Goal: Task Accomplishment & Management: Manage account settings

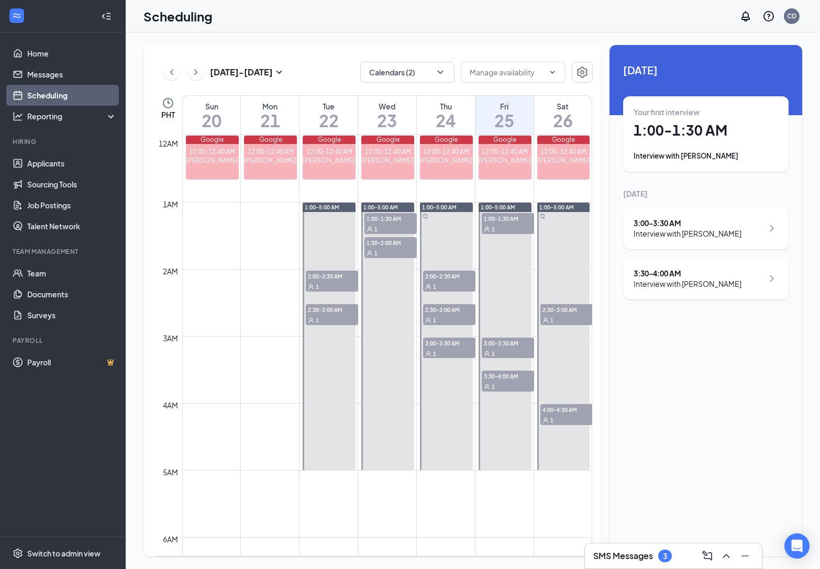
click at [193, 79] on button at bounding box center [196, 72] width 16 height 16
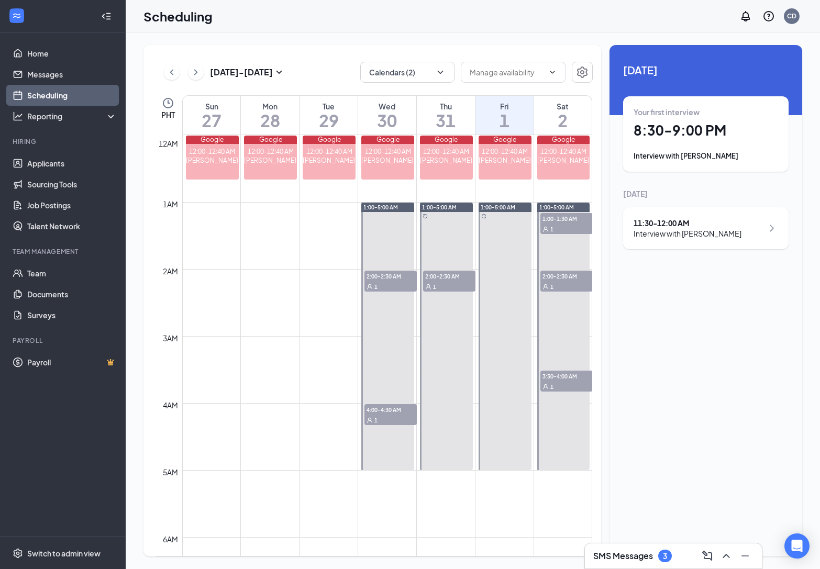
click at [196, 74] on icon "ChevronRight" at bounding box center [196, 72] width 10 height 13
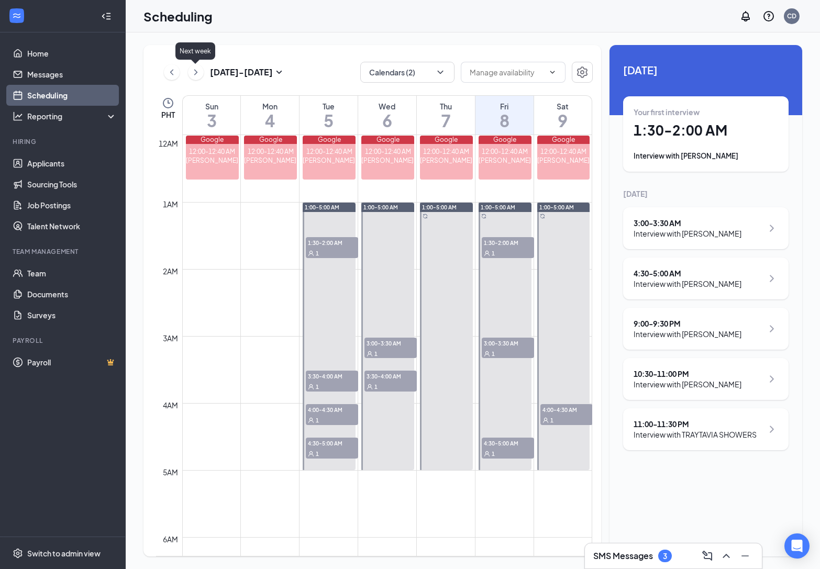
click at [192, 67] on icon "ChevronRight" at bounding box center [196, 72] width 10 height 13
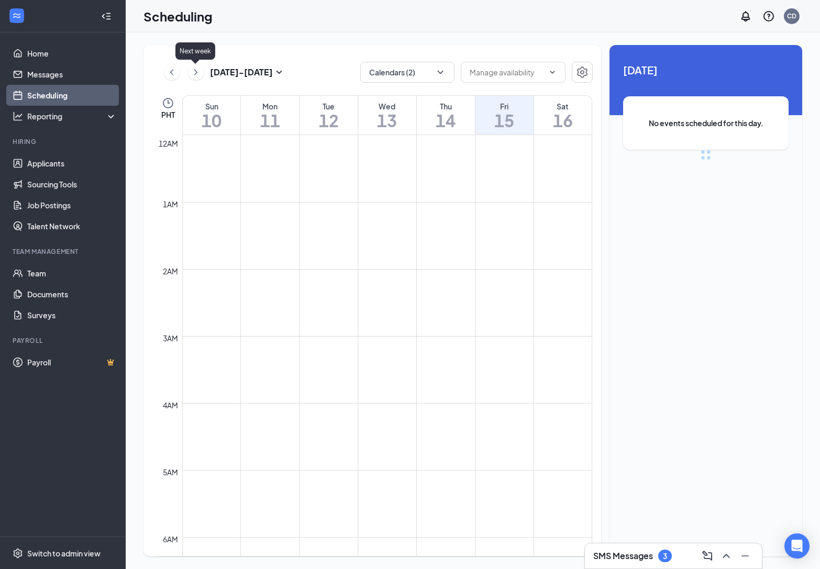
scroll to position [515, 0]
click at [192, 67] on icon "ChevronRight" at bounding box center [196, 72] width 10 height 13
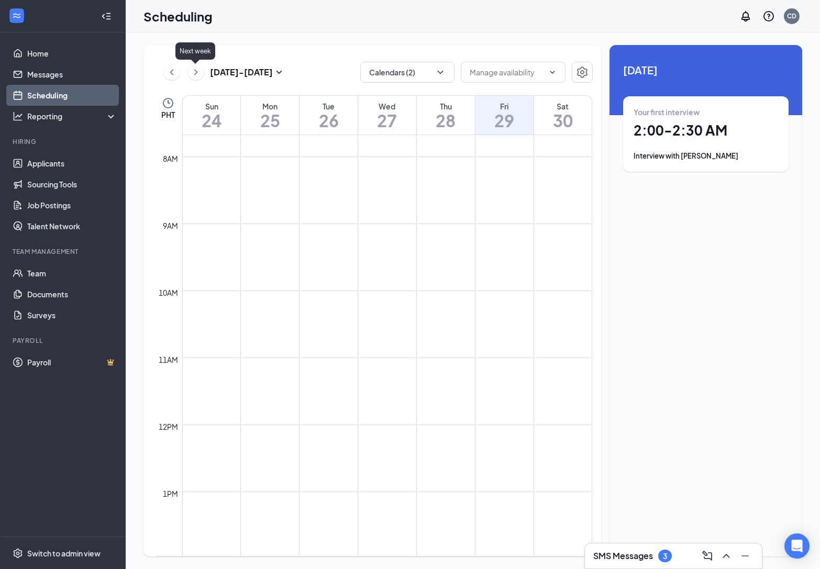
click at [192, 68] on icon "ChevronRight" at bounding box center [196, 72] width 10 height 13
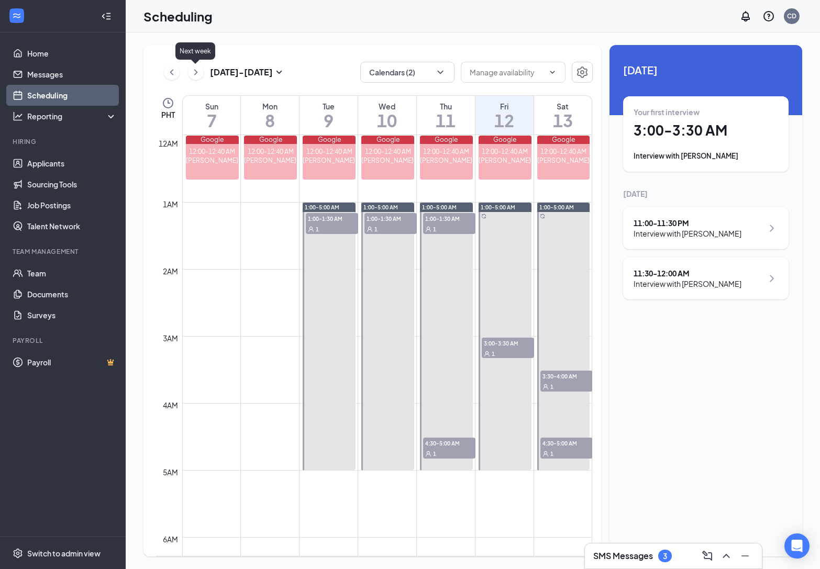
click at [192, 74] on icon "ChevronRight" at bounding box center [196, 72] width 10 height 13
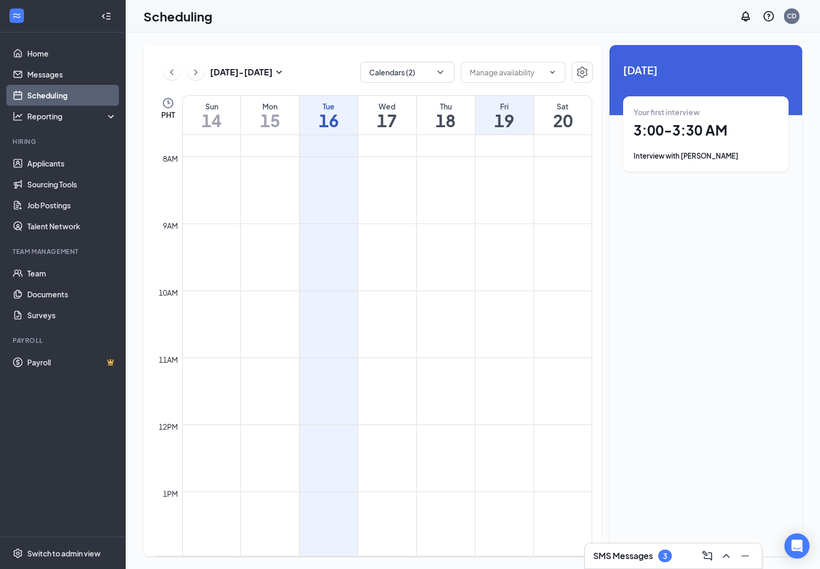
scroll to position [1186, 0]
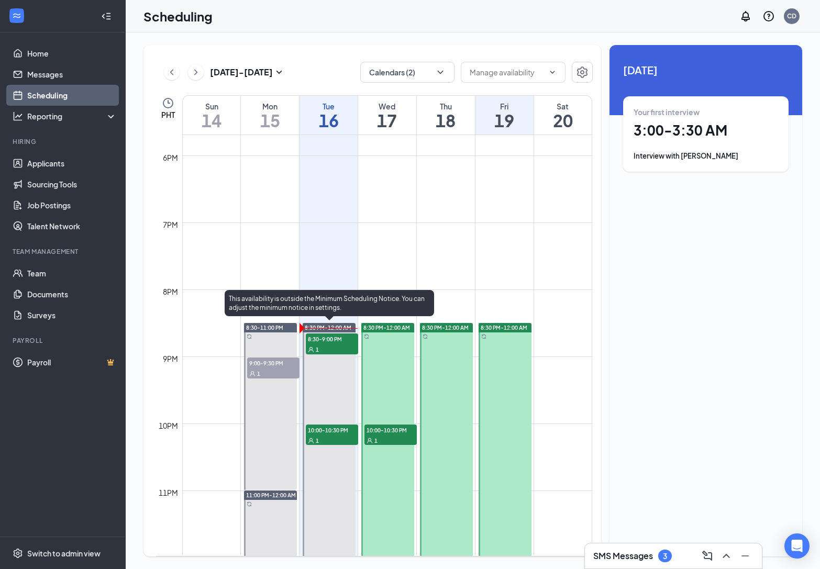
click at [326, 339] on span "8:30-9:00 PM" at bounding box center [332, 339] width 52 height 10
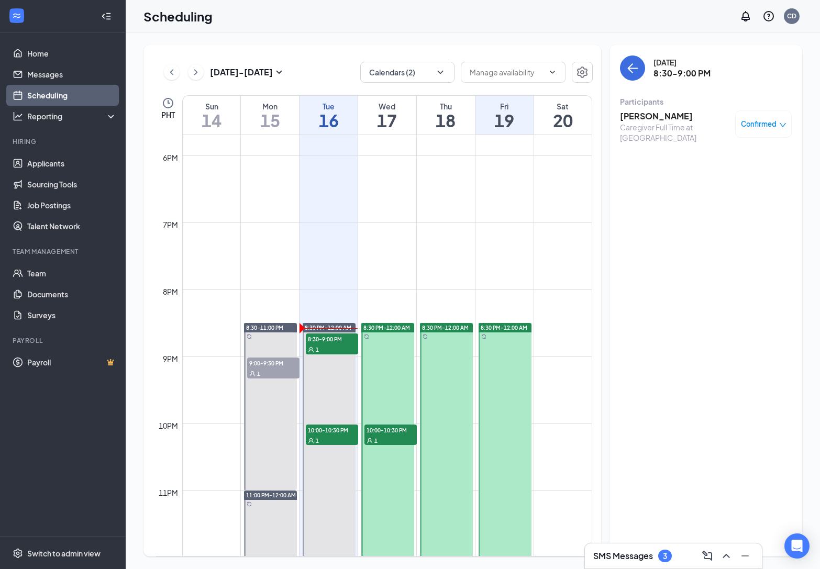
click at [643, 122] on div "Caregiver Full Time at [GEOGRAPHIC_DATA]" at bounding box center [675, 132] width 110 height 21
click at [646, 116] on h3 "[PERSON_NAME]" at bounding box center [675, 117] width 110 height 12
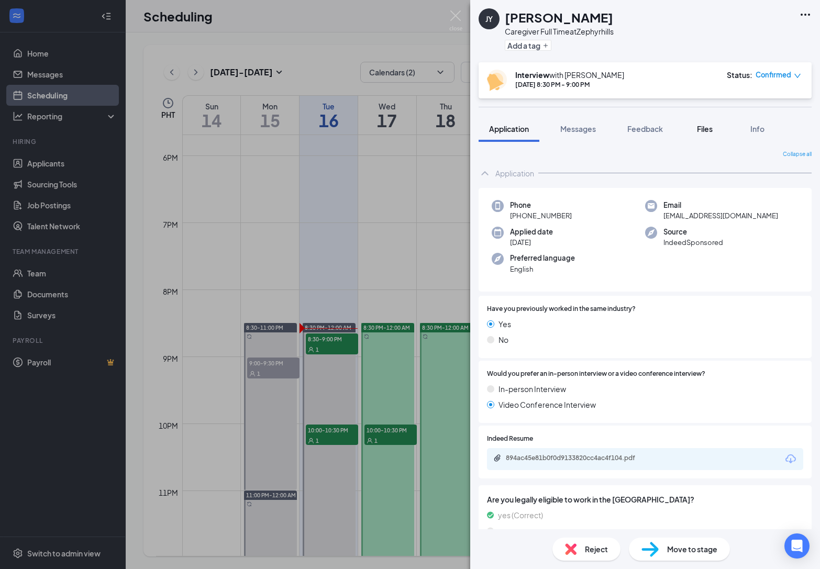
click at [705, 130] on span "Files" at bounding box center [705, 128] width 16 height 9
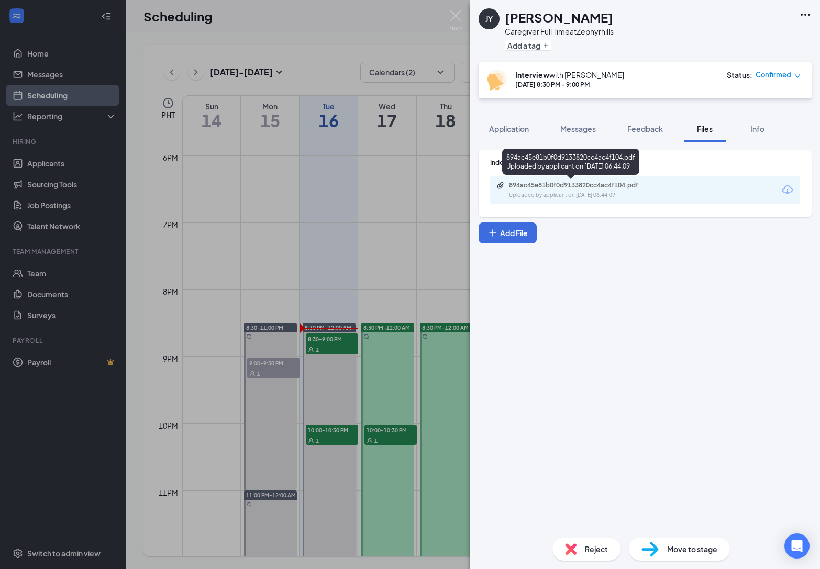
click at [610, 184] on div "894ac45e81b0f0d9133820cc4ac4f104.pdf" at bounding box center [582, 185] width 147 height 8
click at [414, 265] on div "[PERSON_NAME] Caregiver Full Time at Zephyrhills Add a tag Interview with [PERS…" at bounding box center [410, 284] width 820 height 569
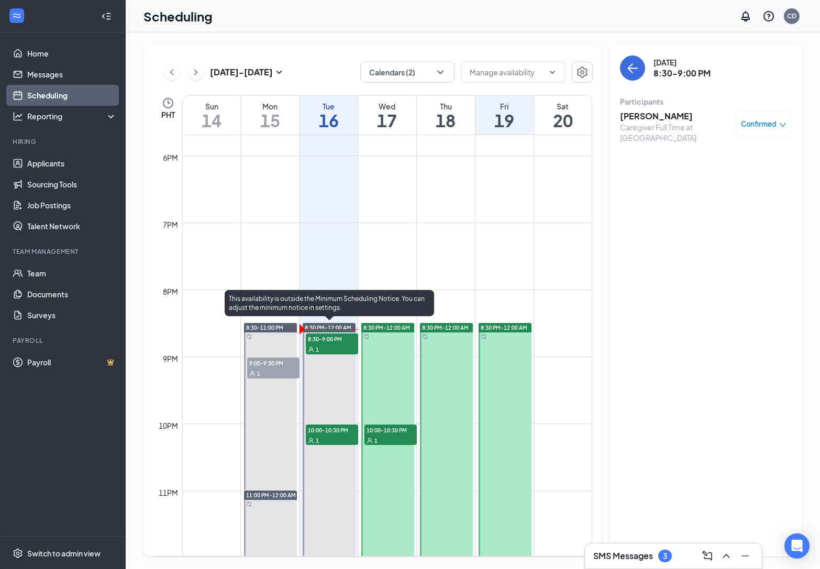
click at [341, 429] on span "10:00-10:30 PM" at bounding box center [332, 430] width 52 height 10
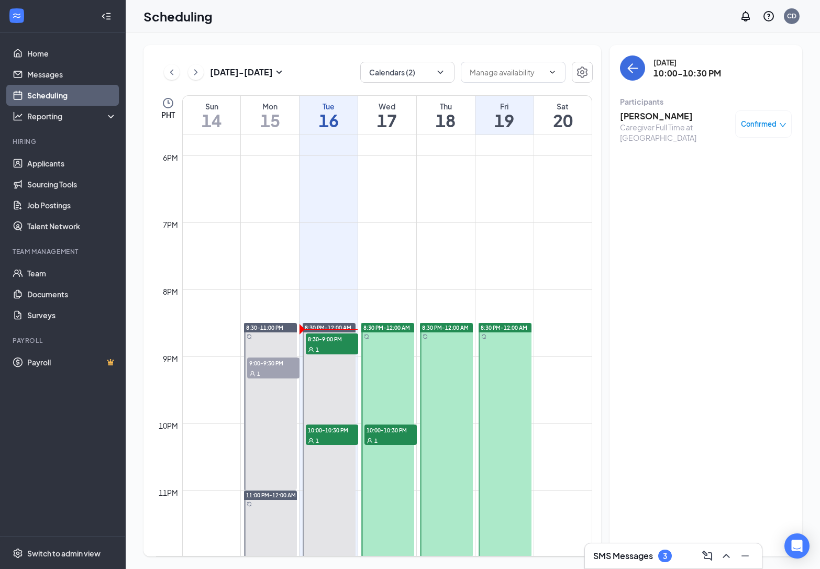
click at [658, 118] on h3 "[PERSON_NAME]" at bounding box center [675, 117] width 110 height 12
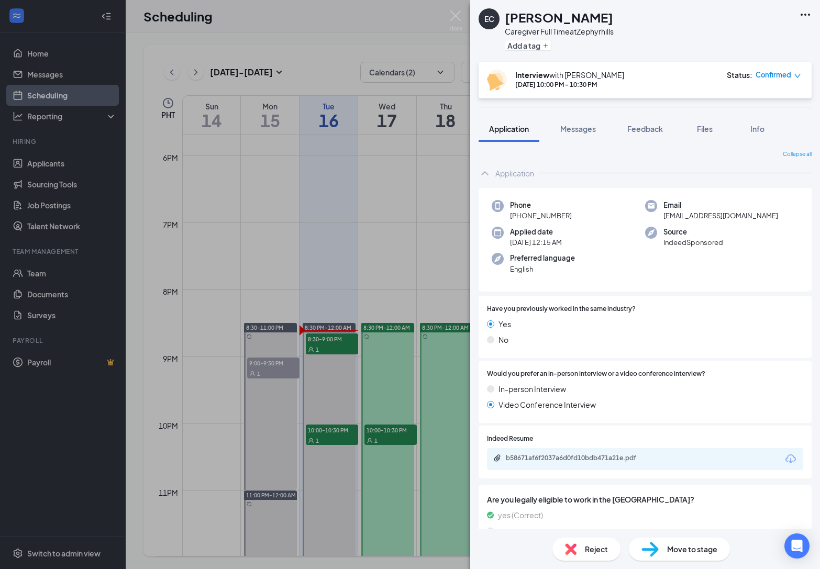
click at [342, 348] on div "EC [PERSON_NAME] Caregiver Full Time at Zephyrhills Add a tag Interview with [P…" at bounding box center [410, 284] width 820 height 569
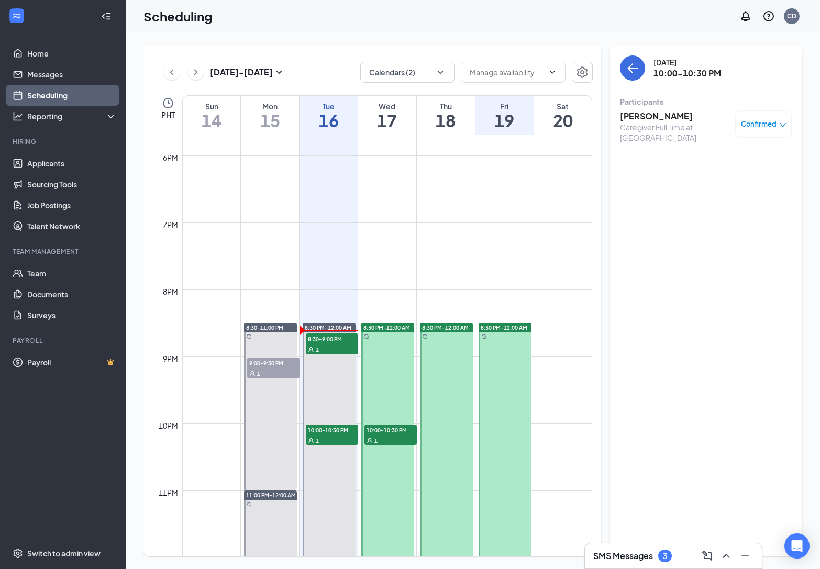
click at [342, 348] on div "1" at bounding box center [332, 349] width 52 height 10
click at [653, 111] on h3 "[PERSON_NAME]" at bounding box center [675, 117] width 110 height 12
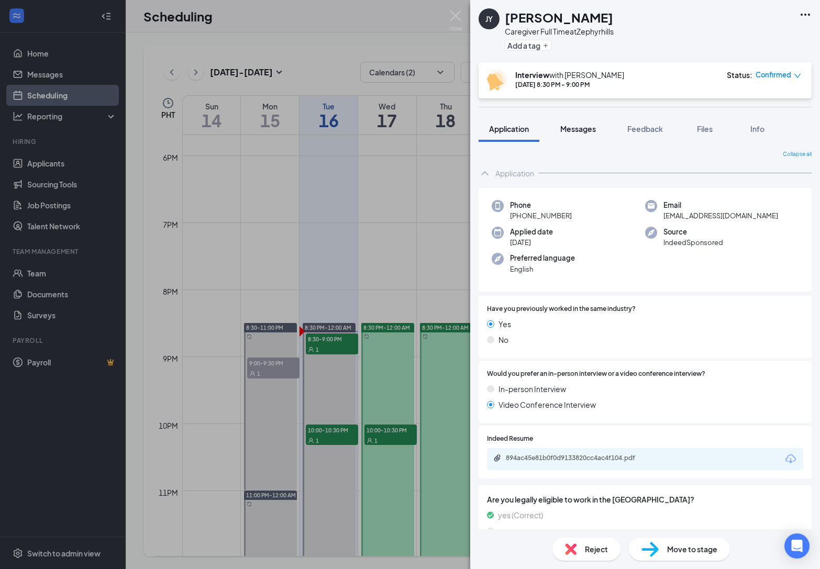
click at [570, 120] on button "Messages" at bounding box center [578, 129] width 57 height 26
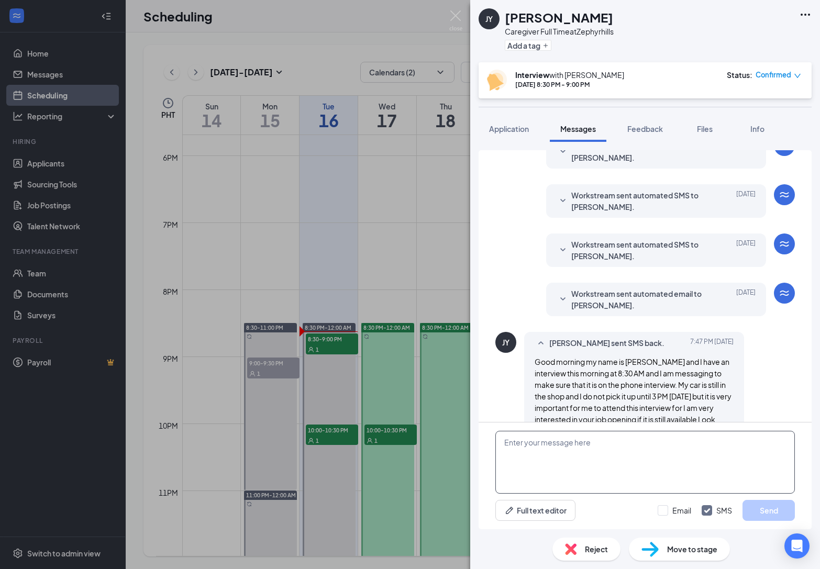
click at [614, 467] on textarea at bounding box center [645, 462] width 300 height 63
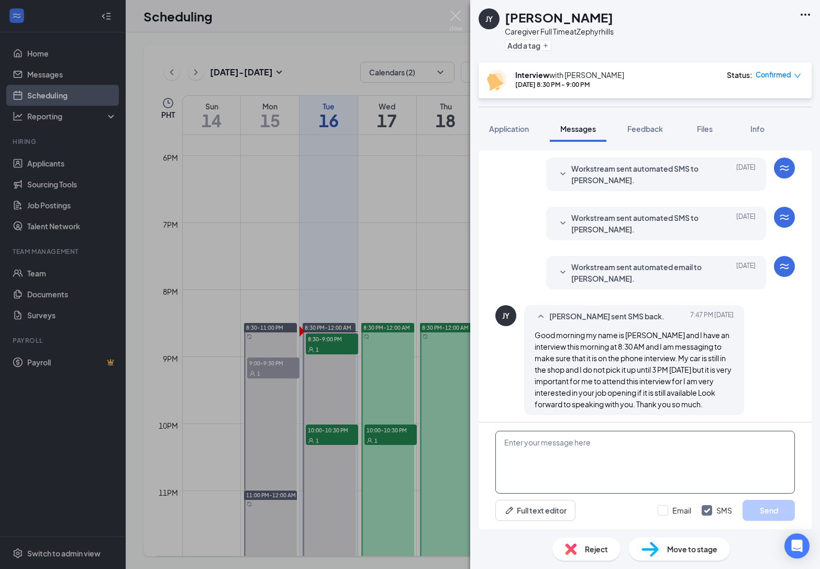
scroll to position [311, 0]
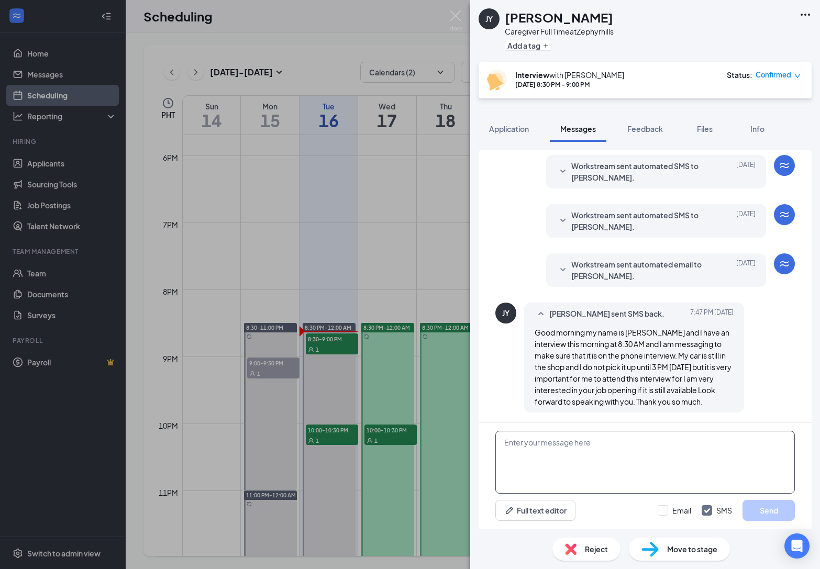
paste textarea "[URL][DOMAIN_NAME]"
type textarea "[URL][DOMAIN_NAME]"
click at [669, 511] on input "Email" at bounding box center [675, 510] width 34 height 10
checkbox input "true"
click at [774, 509] on button "Send" at bounding box center [769, 510] width 52 height 21
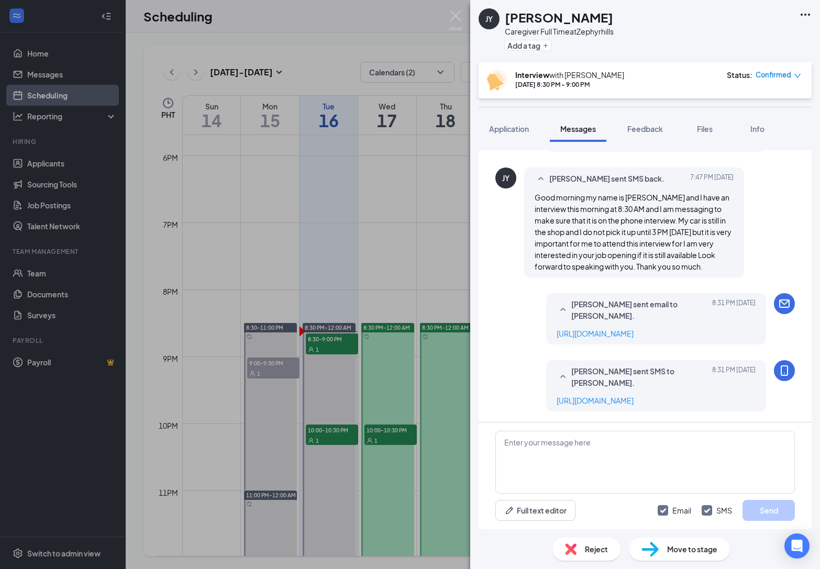
scroll to position [468, 0]
click at [549, 42] on button "Add a tag" at bounding box center [528, 45] width 47 height 11
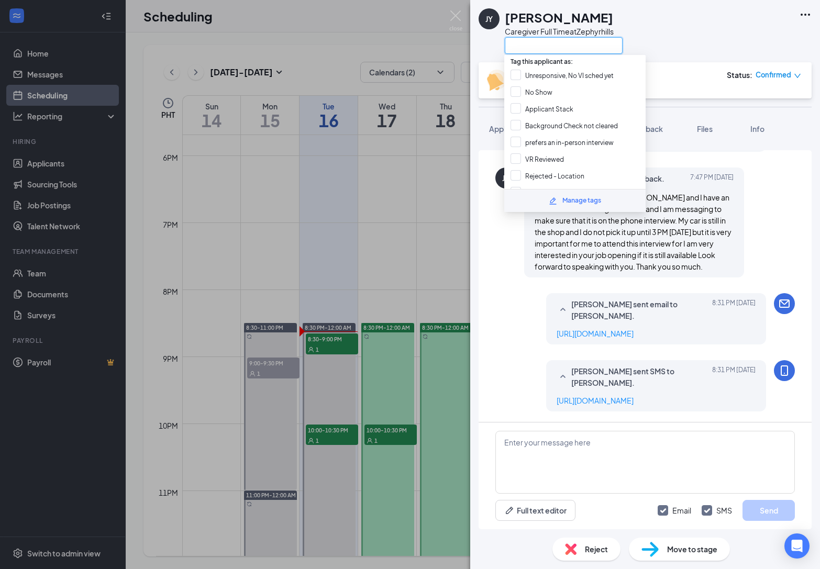
click at [561, 42] on input "text" at bounding box center [564, 45] width 118 height 17
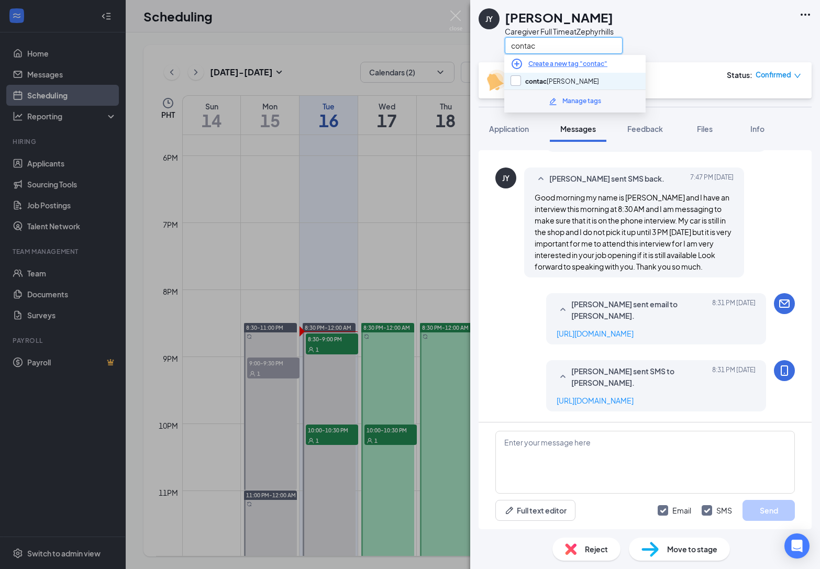
type input "contac"
click at [516, 84] on input "contac [PERSON_NAME]" at bounding box center [555, 81] width 89 height 12
checkbox input "true"
click at [525, 45] on input "contac" at bounding box center [564, 45] width 118 height 17
click at [524, 45] on input "contac" at bounding box center [564, 45] width 118 height 17
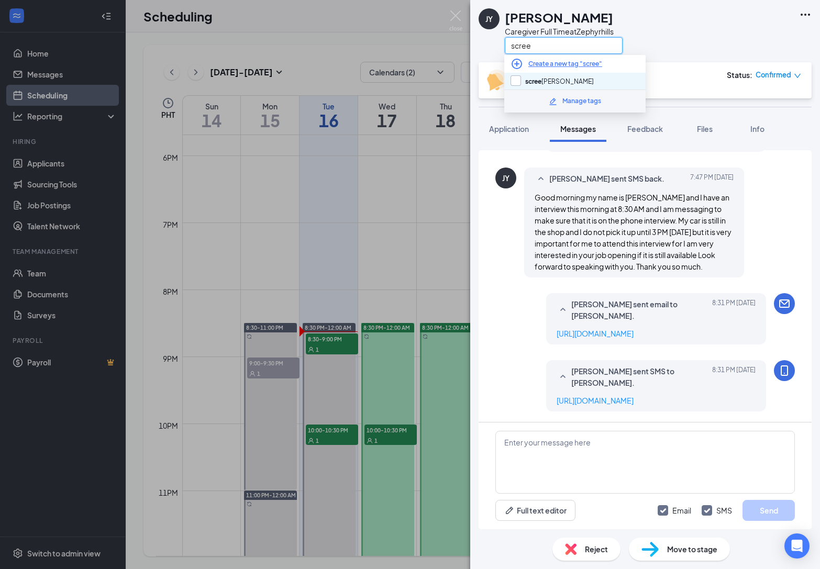
type input "scree"
click at [516, 81] on input "scree [PERSON_NAME]" at bounding box center [552, 81] width 83 height 12
checkbox input "true"
click at [514, 215] on div "[PERSON_NAME] sent SMS back. [DATE] 7:47 PM Good morning my name is [PERSON_NAM…" at bounding box center [645, 225] width 300 height 115
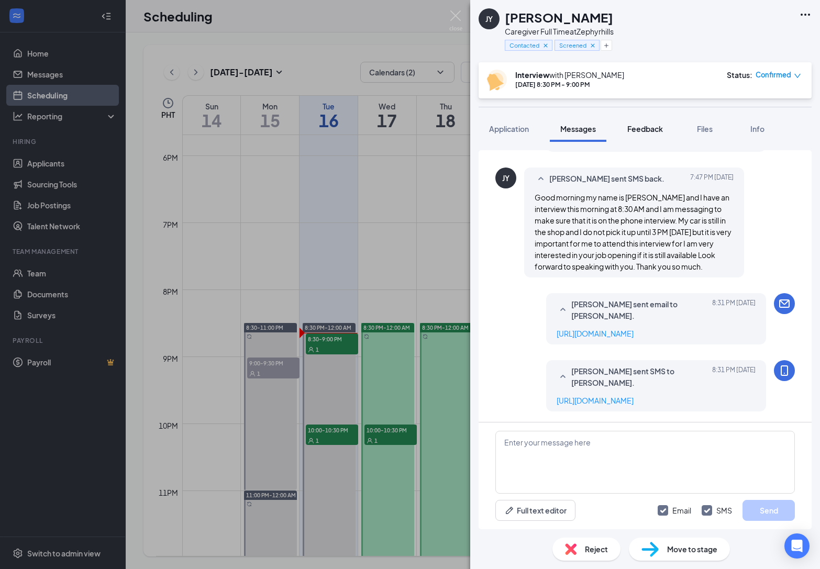
click at [646, 136] on button "Feedback" at bounding box center [645, 129] width 57 height 26
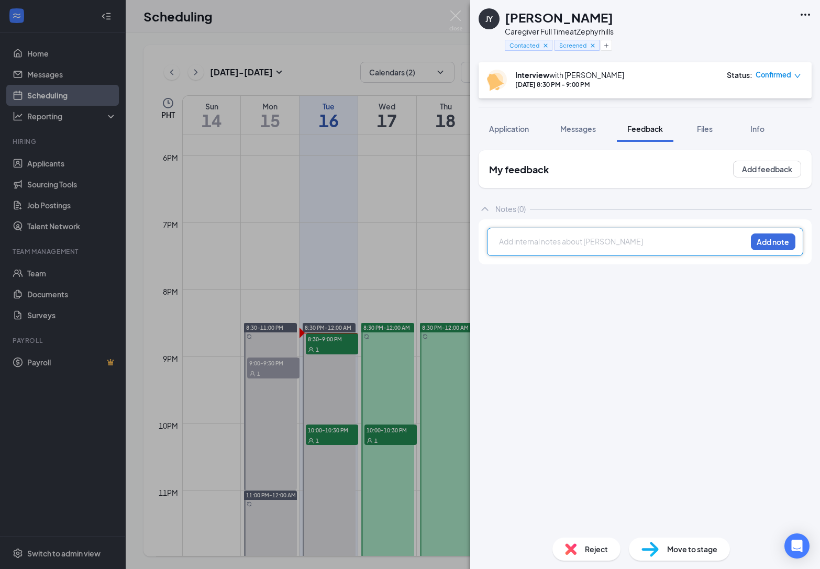
click at [583, 239] on div at bounding box center [623, 241] width 247 height 11
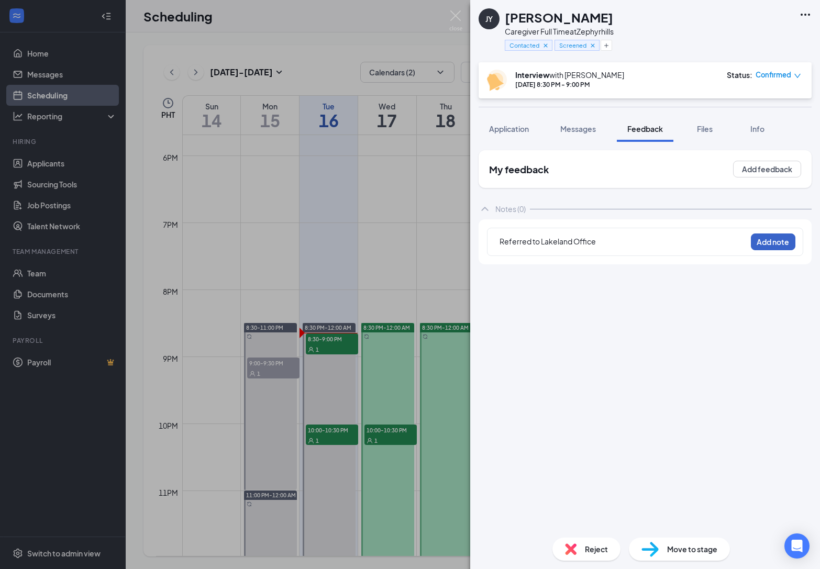
click at [777, 243] on button "Add note" at bounding box center [773, 242] width 45 height 17
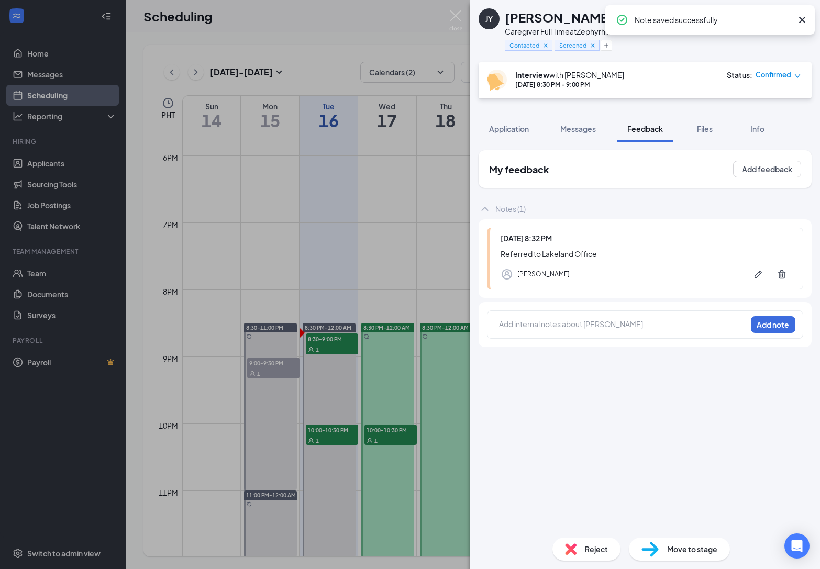
click at [345, 431] on div "[PERSON_NAME] Caregiver Full Time at Zephyrhills Contacted Screened Interview w…" at bounding box center [410, 284] width 820 height 569
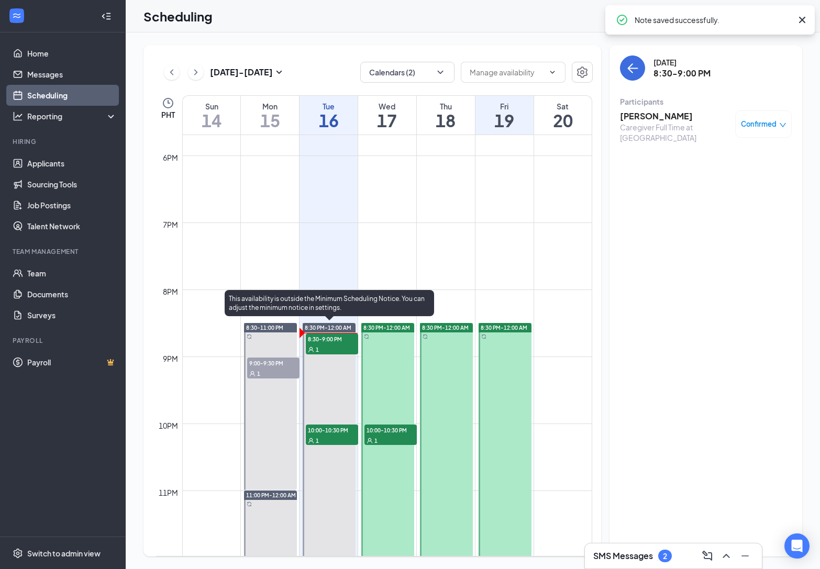
click at [348, 432] on span "10:00-10:30 PM" at bounding box center [332, 430] width 52 height 10
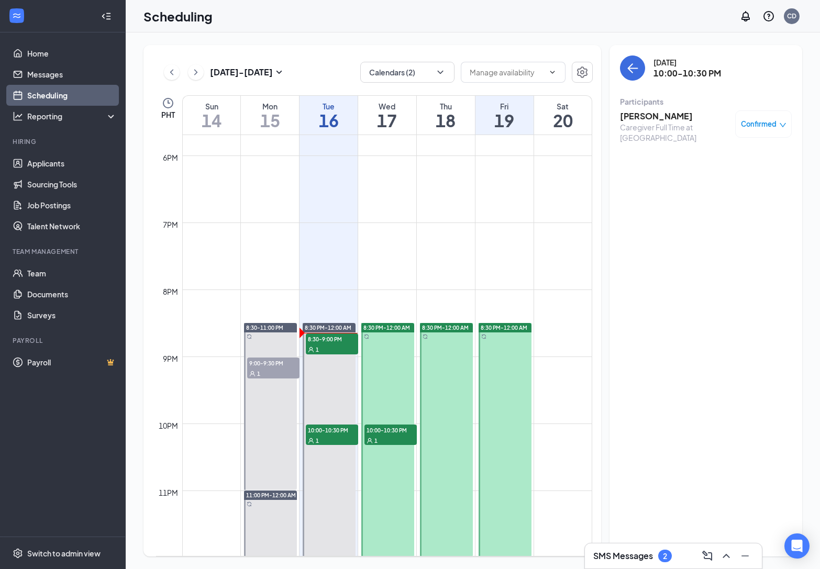
click at [650, 118] on h3 "[PERSON_NAME]" at bounding box center [675, 117] width 110 height 12
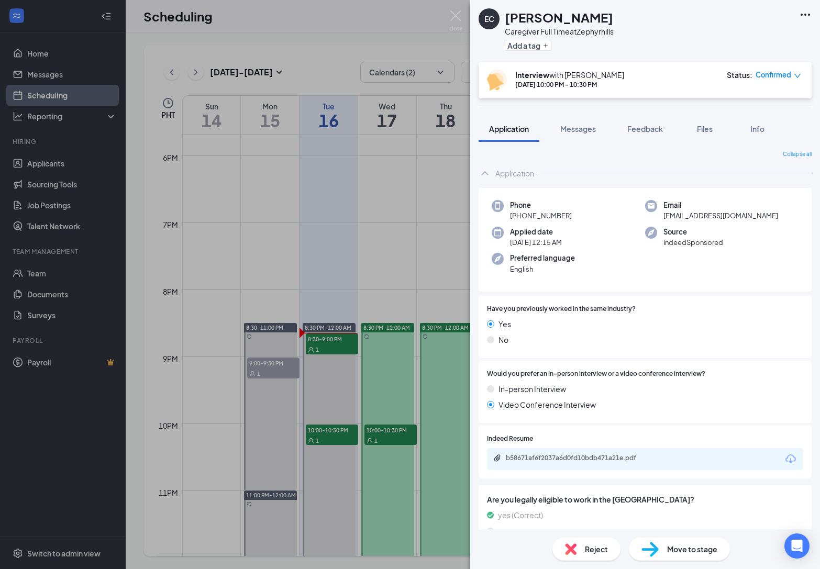
click at [402, 195] on div "EC [PERSON_NAME] Caregiver Full Time at Zephyrhills Add a tag Interview with [P…" at bounding box center [410, 284] width 820 height 569
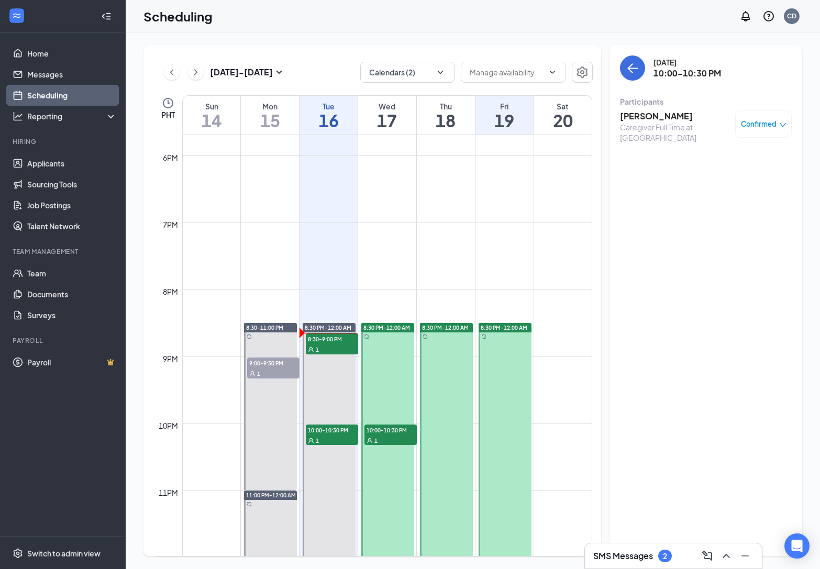
click at [650, 115] on h3 "[PERSON_NAME]" at bounding box center [675, 117] width 110 height 12
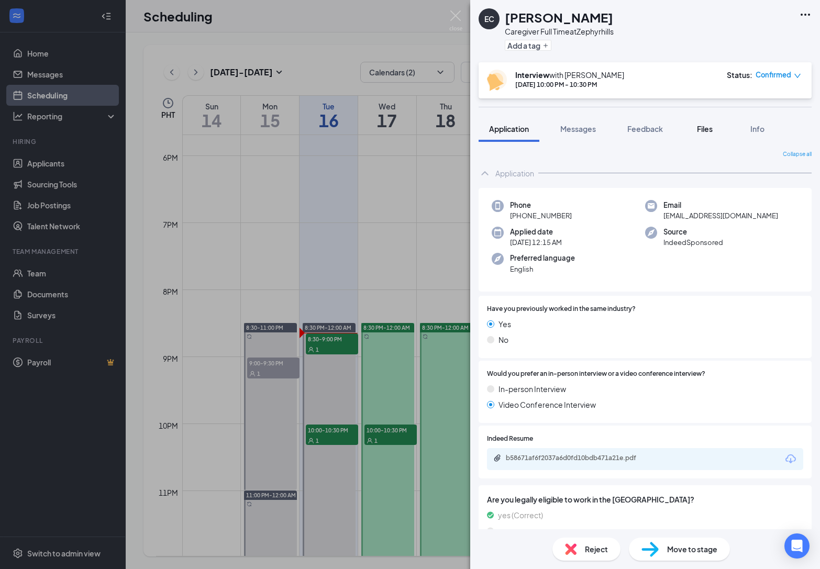
click at [710, 130] on span "Files" at bounding box center [705, 128] width 16 height 9
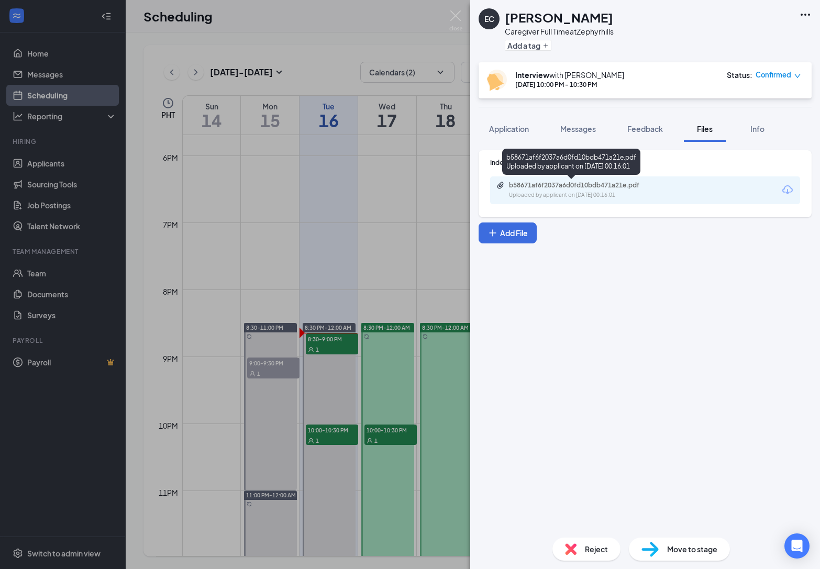
click at [611, 197] on div "Uploaded by applicant on [DATE] 00:16:01" at bounding box center [587, 195] width 157 height 8
click at [397, 232] on div "EC [PERSON_NAME] Caregiver Full Time at Zephyrhills Add a tag Interview with [P…" at bounding box center [410, 284] width 820 height 569
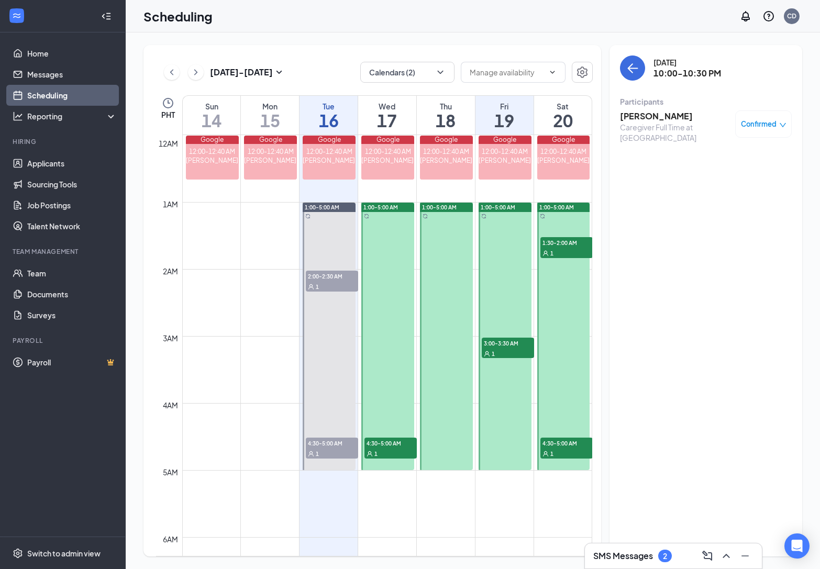
click at [395, 448] on div "1" at bounding box center [391, 453] width 52 height 10
click at [664, 118] on h3 "[PERSON_NAME]" at bounding box center [675, 117] width 110 height 12
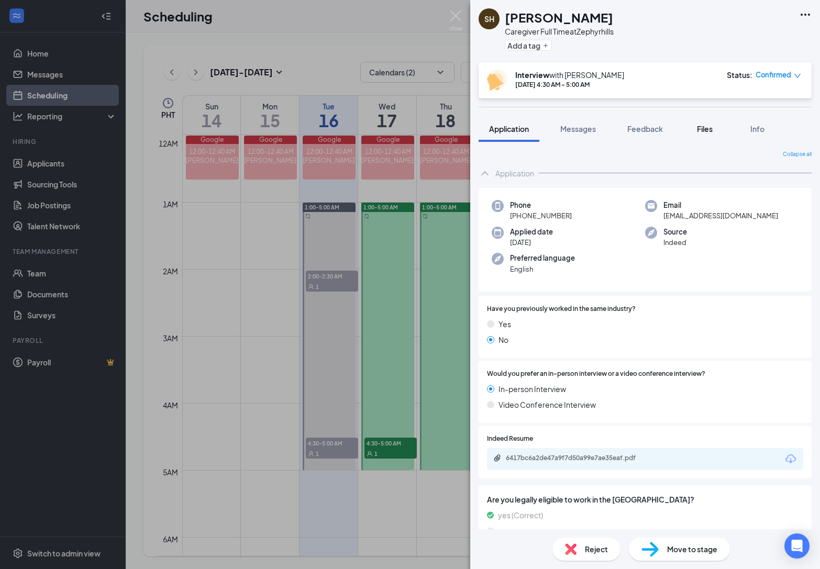
click at [707, 126] on span "Files" at bounding box center [705, 128] width 16 height 9
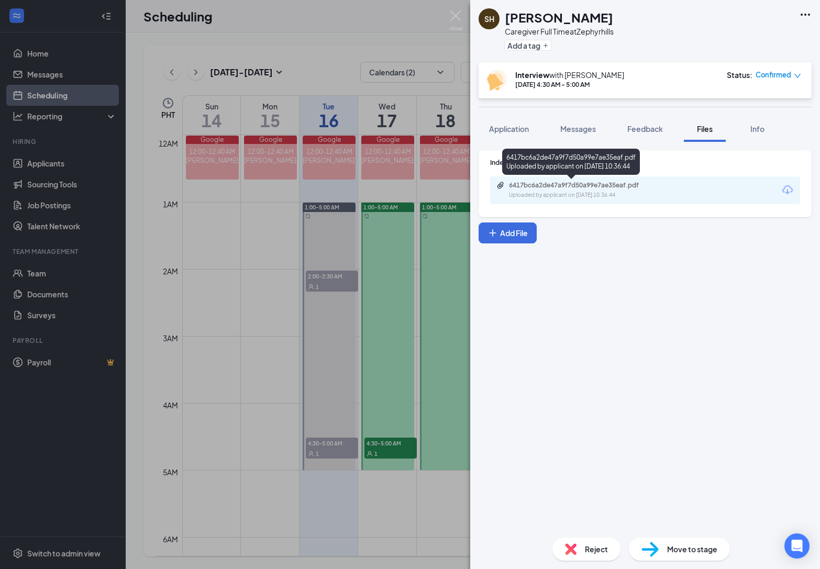
click at [627, 185] on div "6417bc6a2de47a9f7d50a99e7ae35eaf.pdf" at bounding box center [582, 185] width 147 height 8
click at [238, 203] on div "SH [PERSON_NAME] Caregiver Full Time at Zephyrhills Add a tag Interview with [P…" at bounding box center [410, 284] width 820 height 569
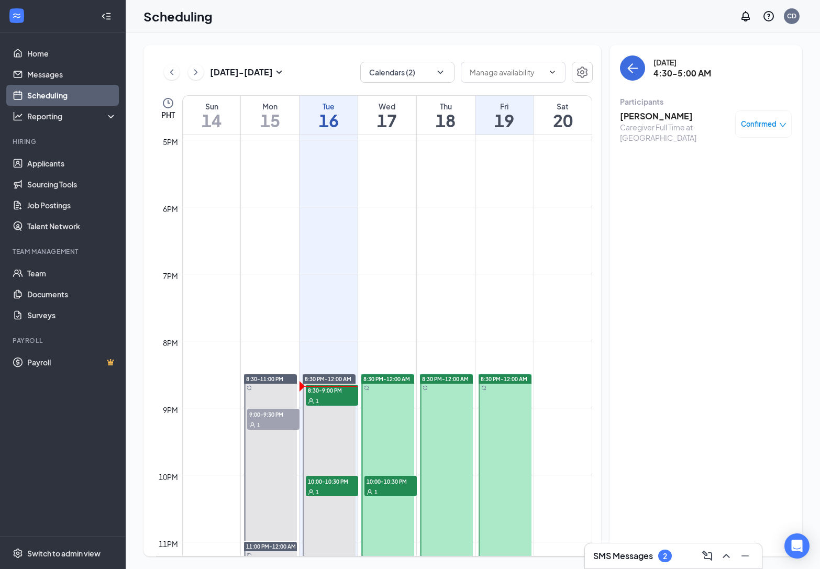
scroll to position [1164, 0]
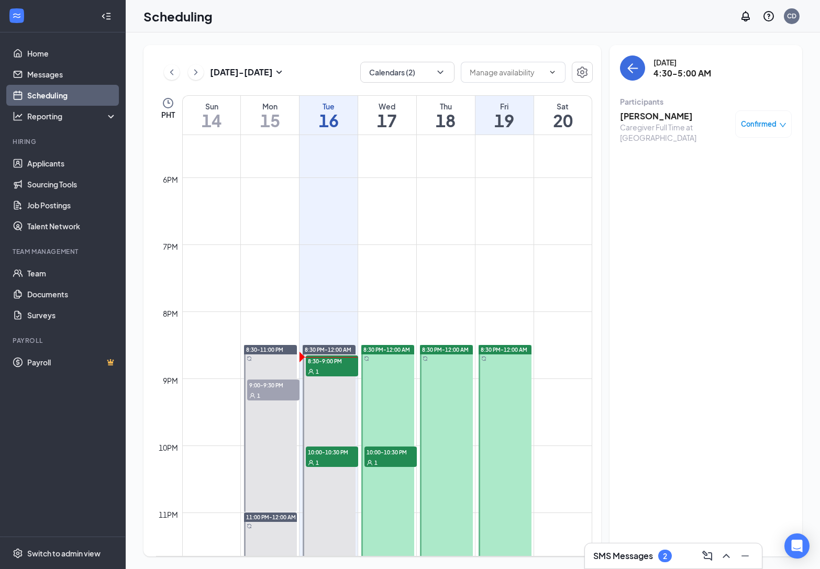
click at [394, 455] on span "10:00-10:30 PM" at bounding box center [391, 452] width 52 height 10
click at [666, 118] on h3 "[PERSON_NAME]" at bounding box center [675, 117] width 110 height 12
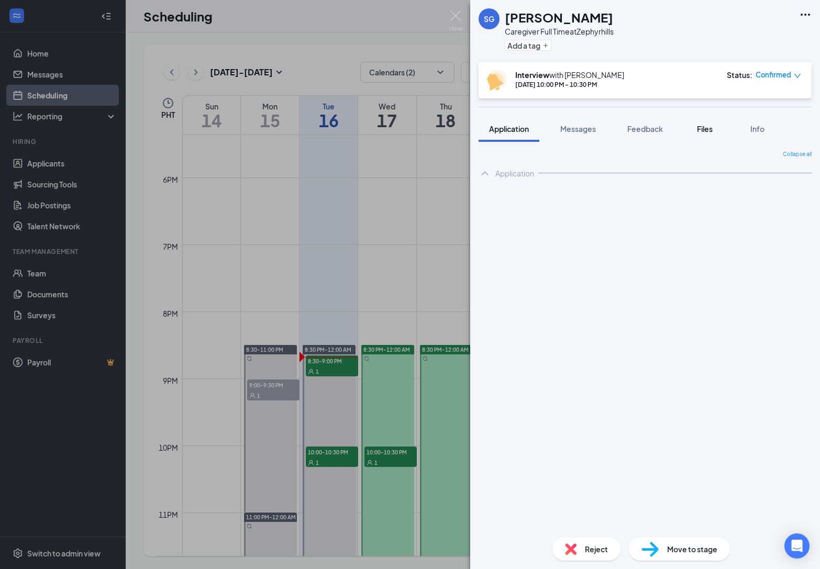
click at [703, 126] on span "Files" at bounding box center [705, 128] width 16 height 9
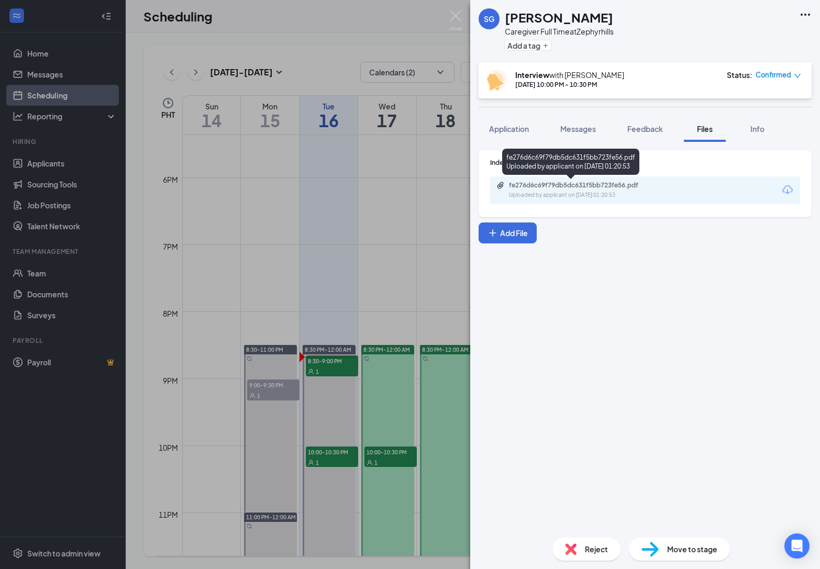
click at [633, 188] on div "fe276d6c69f79db5dc631f5bb723fe56.pdf" at bounding box center [582, 185] width 147 height 8
click at [365, 27] on div "SG [PERSON_NAME] Caregiver Full Time at Zephyrhills Add a tag Interview with [P…" at bounding box center [410, 284] width 820 height 569
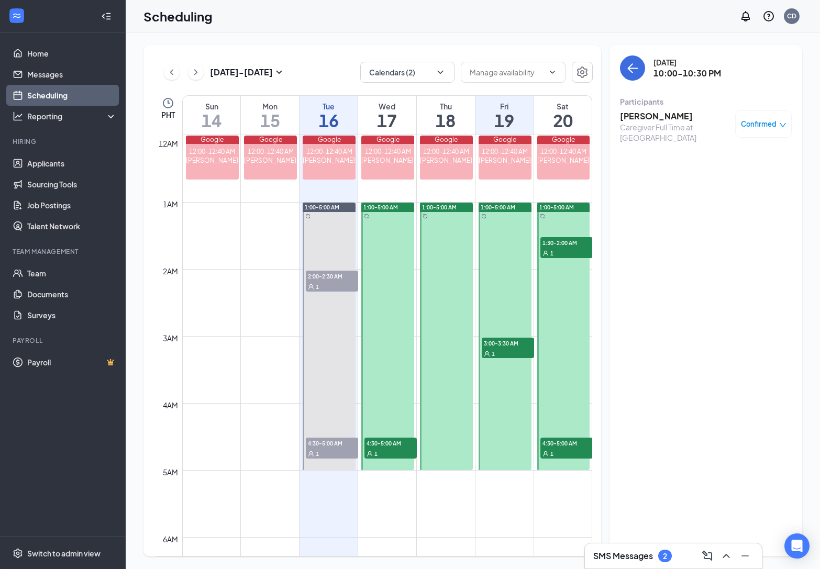
click at [505, 353] on div "1" at bounding box center [508, 353] width 52 height 10
click at [685, 116] on h3 "[PERSON_NAME]" at bounding box center [675, 117] width 110 height 12
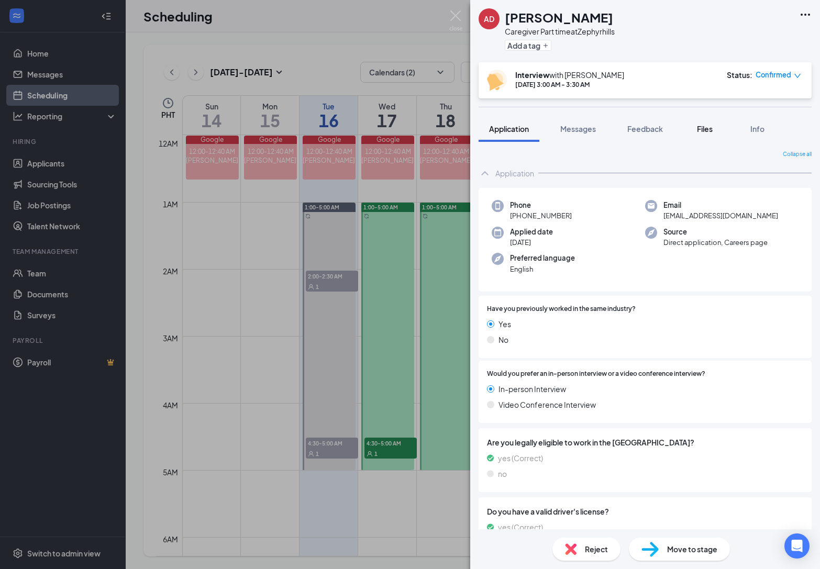
click at [699, 132] on span "Files" at bounding box center [705, 128] width 16 height 9
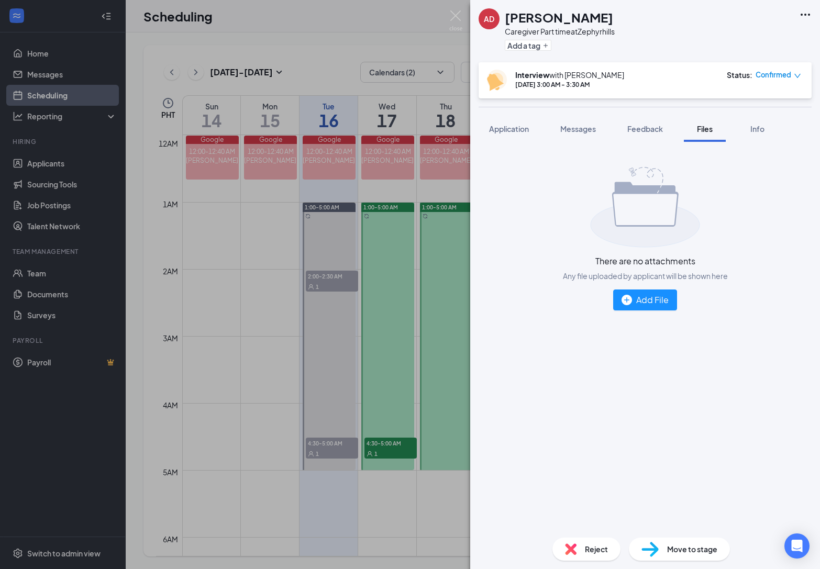
click at [705, 127] on span "Files" at bounding box center [705, 128] width 16 height 9
click at [446, 182] on div "AD [PERSON_NAME] Caregiver Part time at Zephyrhills Add a tag Interview with [P…" at bounding box center [410, 284] width 820 height 569
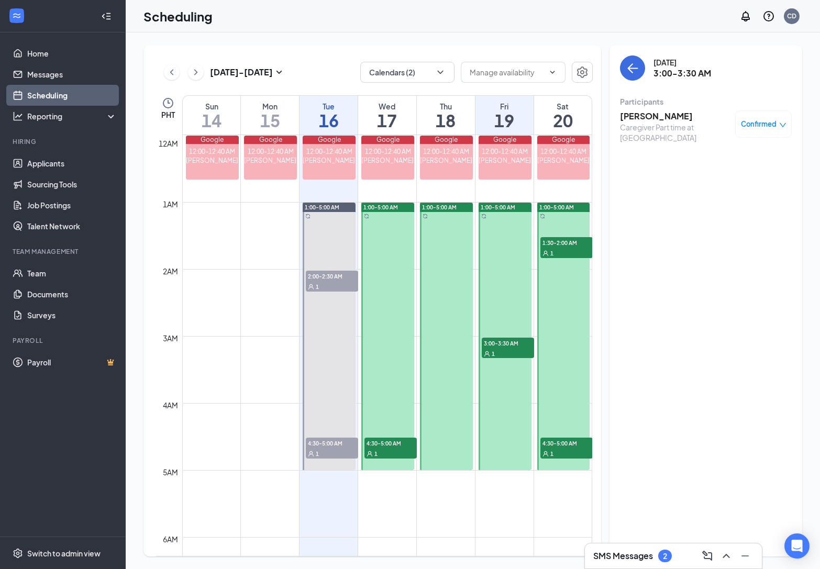
click at [560, 243] on span "1:30-2:00 AM" at bounding box center [567, 242] width 52 height 10
click at [563, 452] on div "1" at bounding box center [567, 453] width 52 height 10
click at [678, 113] on h3 "[PERSON_NAME]" at bounding box center [675, 117] width 110 height 12
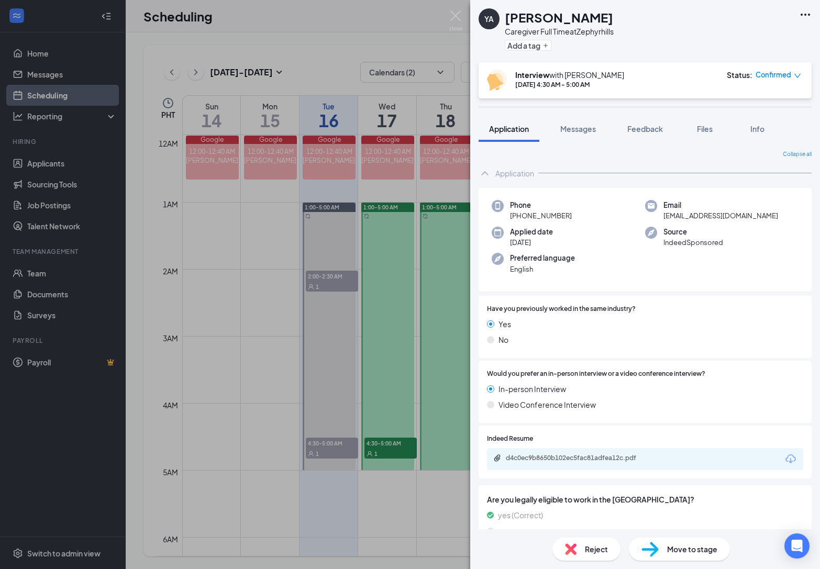
click at [681, 128] on div "Application Messages Feedback Files Info" at bounding box center [645, 129] width 333 height 26
click at [702, 128] on span "Files" at bounding box center [705, 128] width 16 height 9
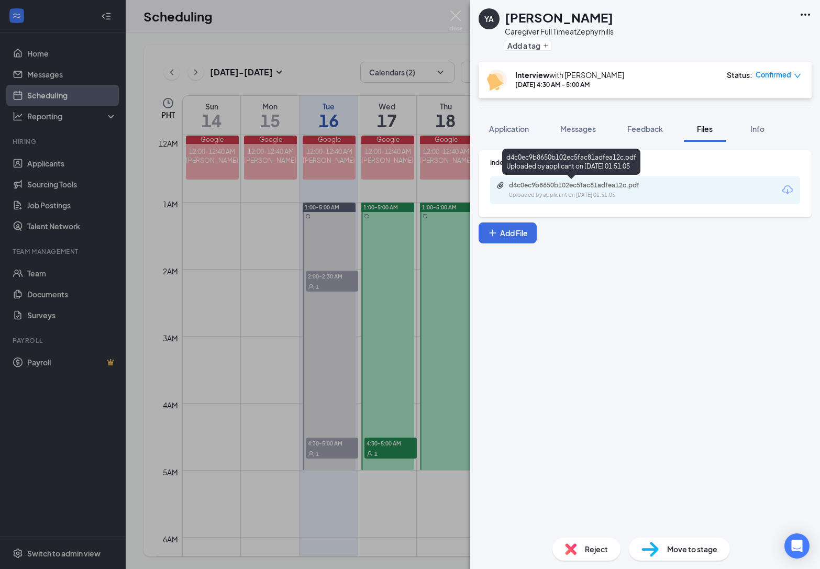
click at [632, 191] on div "Uploaded by applicant on [DATE] 01:51:05" at bounding box center [587, 195] width 157 height 8
click at [448, 22] on div "YA YUDILERIS [PERSON_NAME] Caregiver Full Time at Zephyrhills Add a tag Intervi…" at bounding box center [410, 284] width 820 height 569
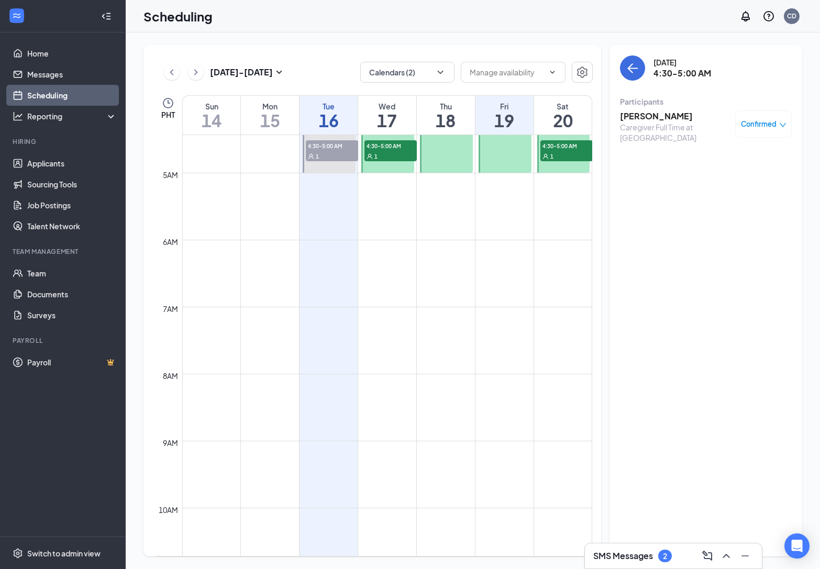
scroll to position [743, 0]
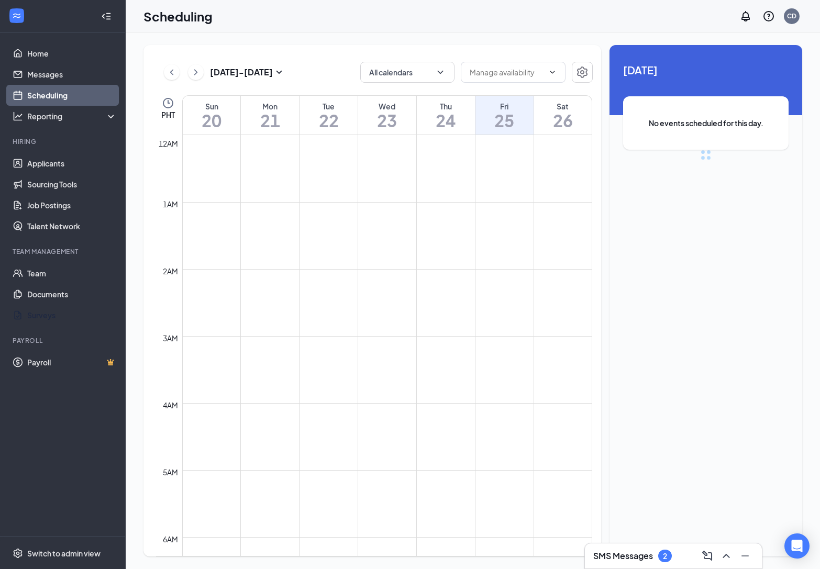
scroll to position [515, 0]
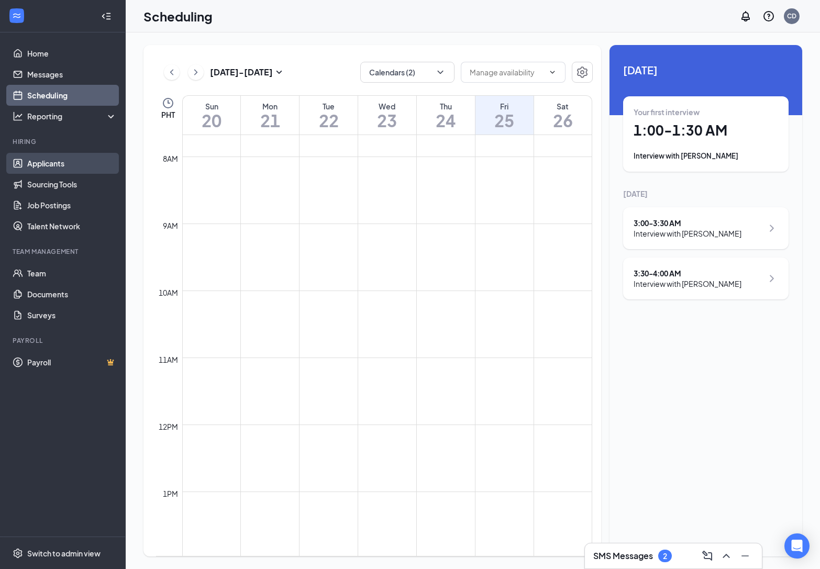
click at [68, 164] on link "Applicants" at bounding box center [72, 163] width 90 height 21
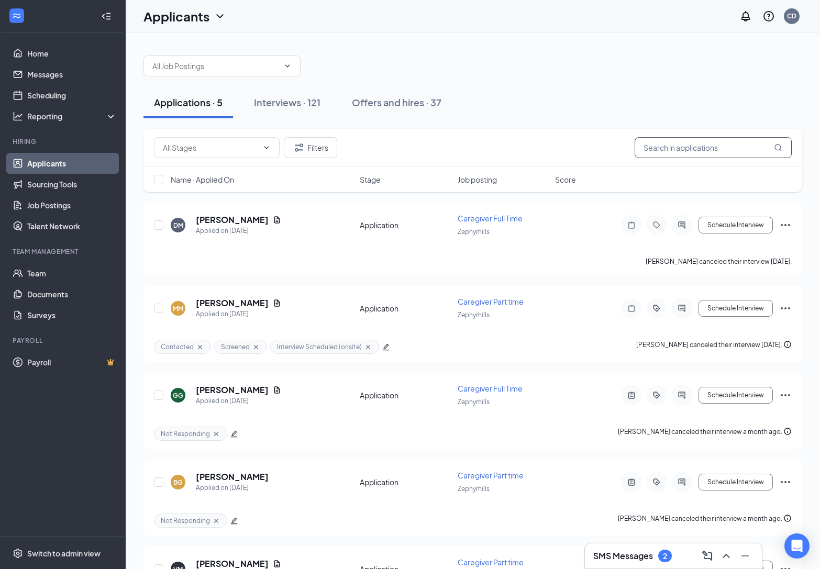
click at [677, 149] on input "text" at bounding box center [713, 147] width 157 height 21
paste input "[PERSON_NAME]"
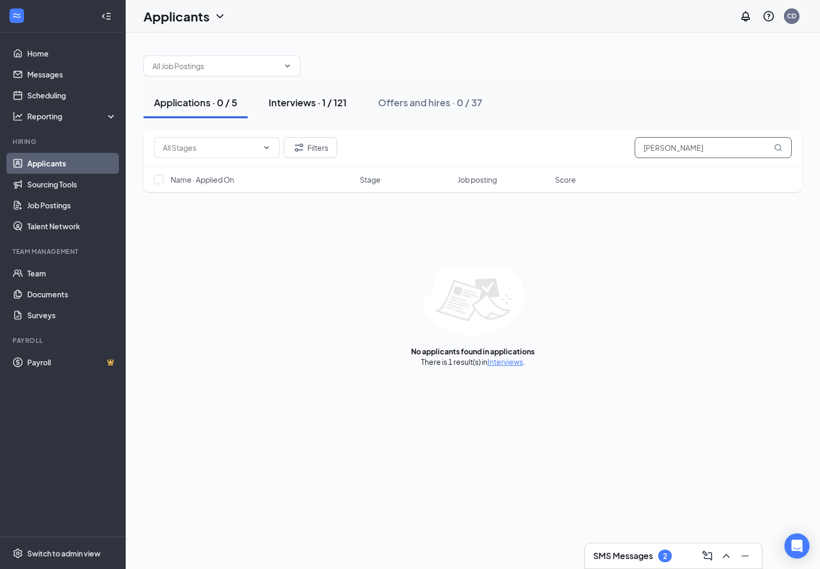
type input "[PERSON_NAME]"
click at [293, 97] on div "Interviews · 1 / 121" at bounding box center [308, 102] width 78 height 13
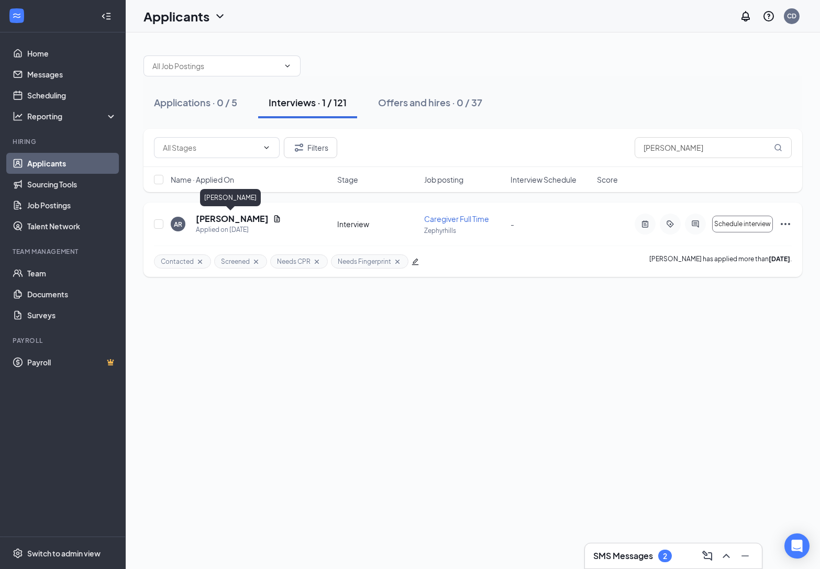
click at [224, 220] on h5 "[PERSON_NAME]" at bounding box center [232, 219] width 73 height 12
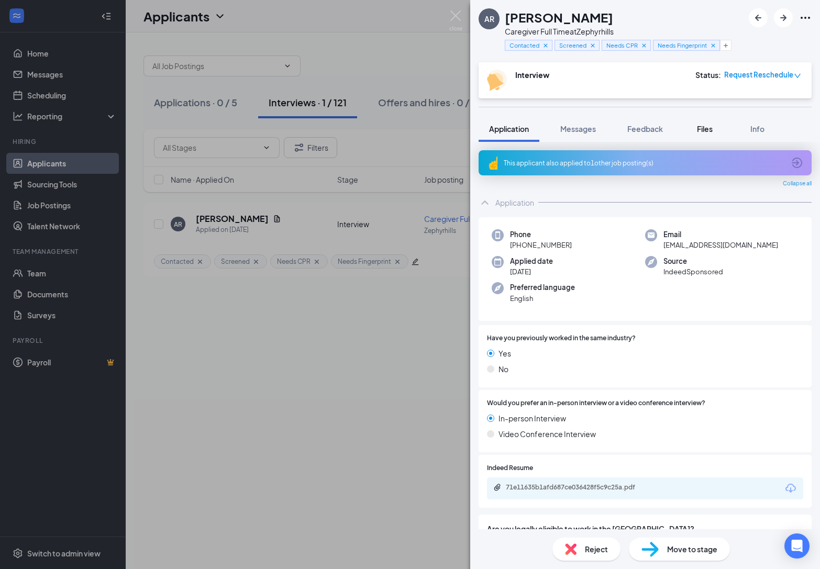
click at [700, 131] on span "Files" at bounding box center [705, 128] width 16 height 9
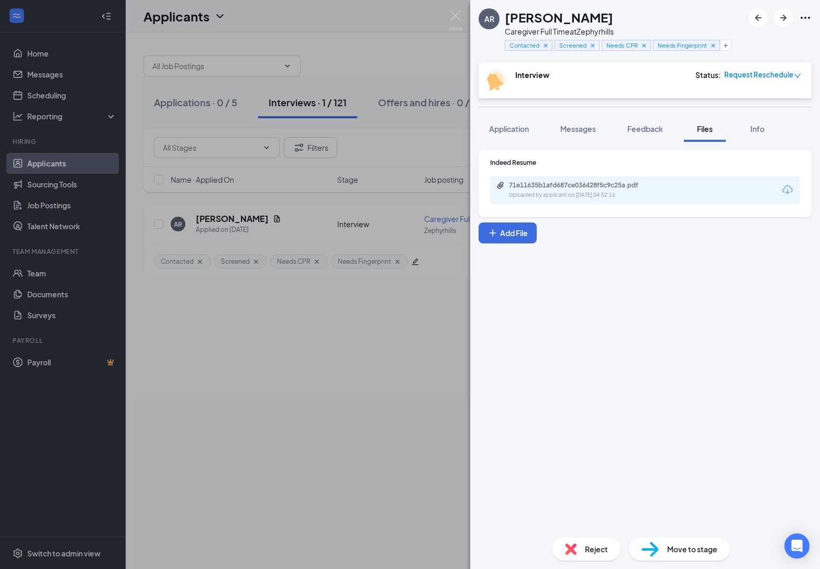
click at [597, 185] on div "71e11635b1afd687ce036428f5c9c25a.pdf" at bounding box center [582, 185] width 147 height 8
click at [456, 18] on img at bounding box center [455, 20] width 13 height 20
